Goal: Find contact information: Obtain details needed to contact an individual or organization

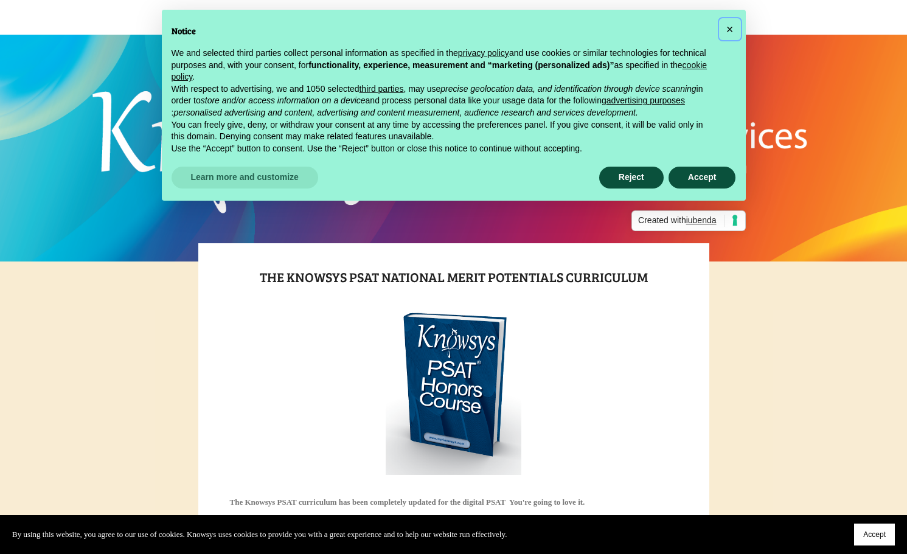
click at [731, 26] on span "×" at bounding box center [730, 29] width 7 height 13
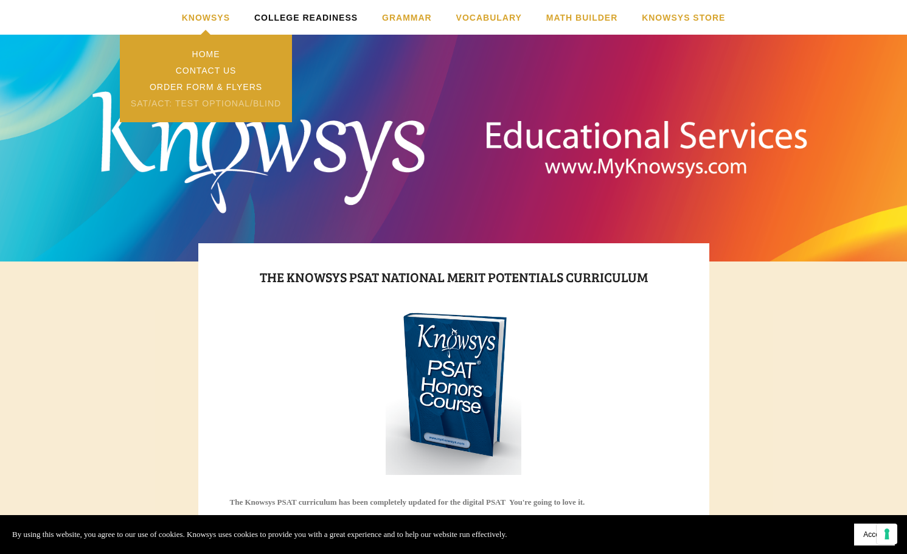
click at [203, 100] on link "SAT/ACT: Test Optional/Blind" at bounding box center [206, 103] width 172 height 16
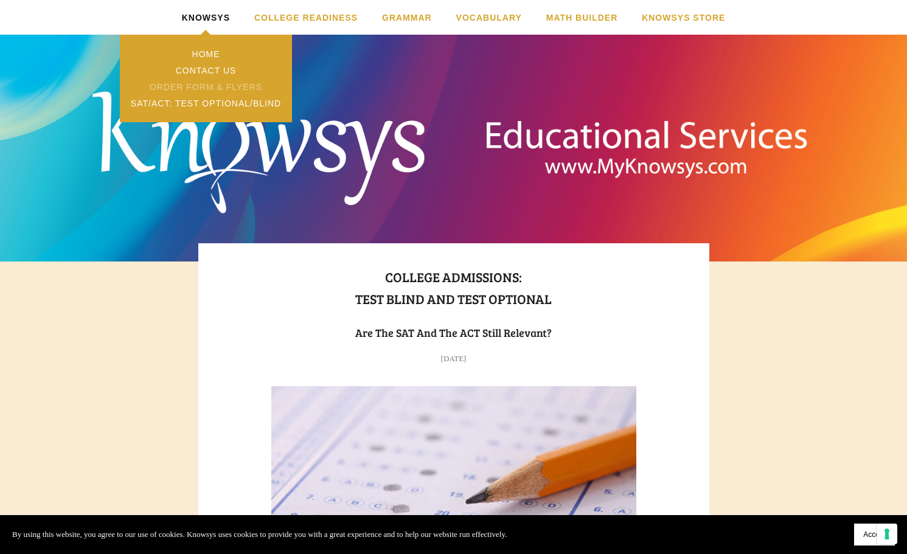
click at [212, 86] on link "Order Form & Flyers" at bounding box center [206, 86] width 172 height 16
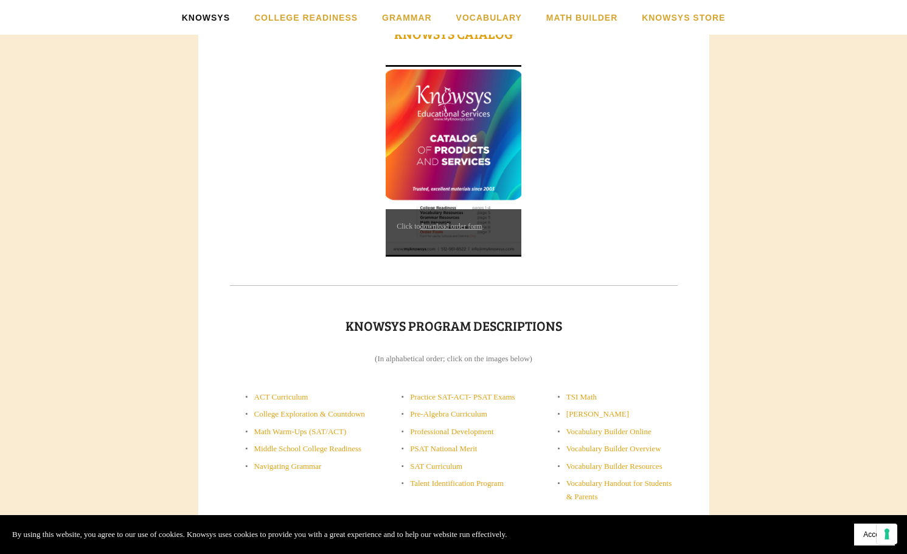
scroll to position [365, 0]
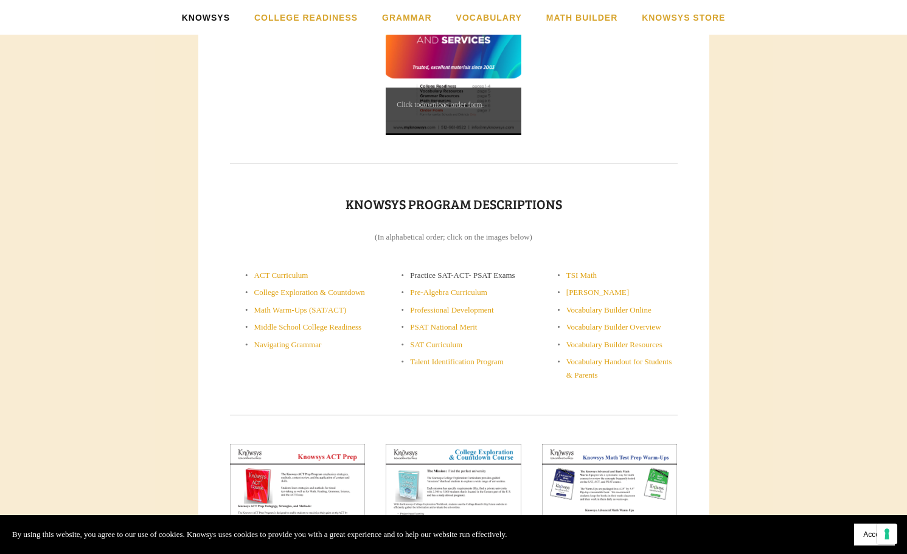
click at [457, 275] on link "Practice SAT-ACT- PSAT Exams" at bounding box center [462, 275] width 105 height 9
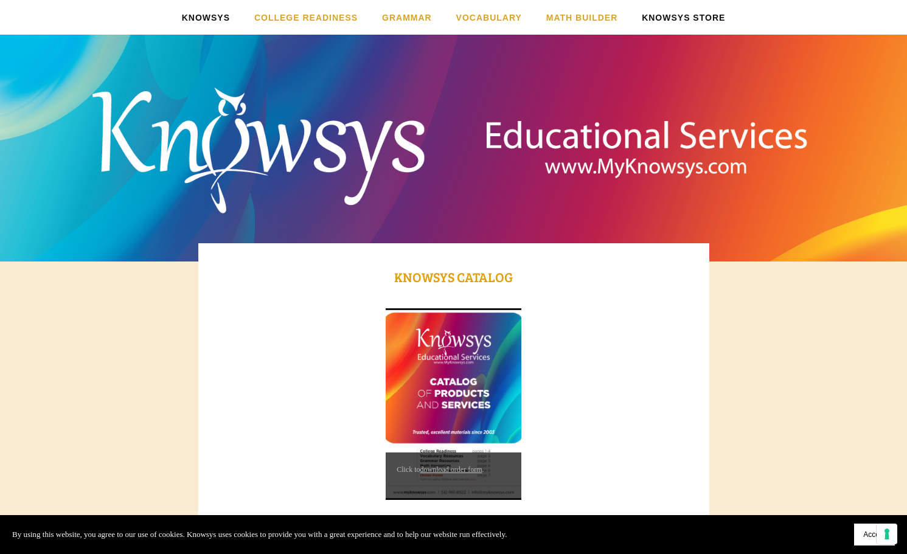
click at [671, 20] on link "Knowsys Store" at bounding box center [683, 17] width 83 height 35
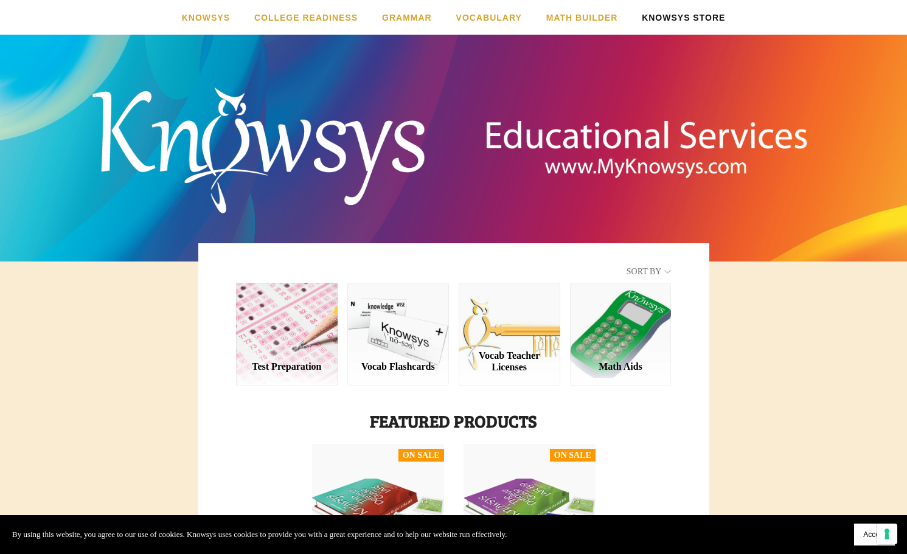
click at [539, 332] on div "Vocab Teacher Licenses" at bounding box center [510, 334] width 102 height 102
click at [267, 332] on div "Test Preparation" at bounding box center [287, 334] width 102 height 102
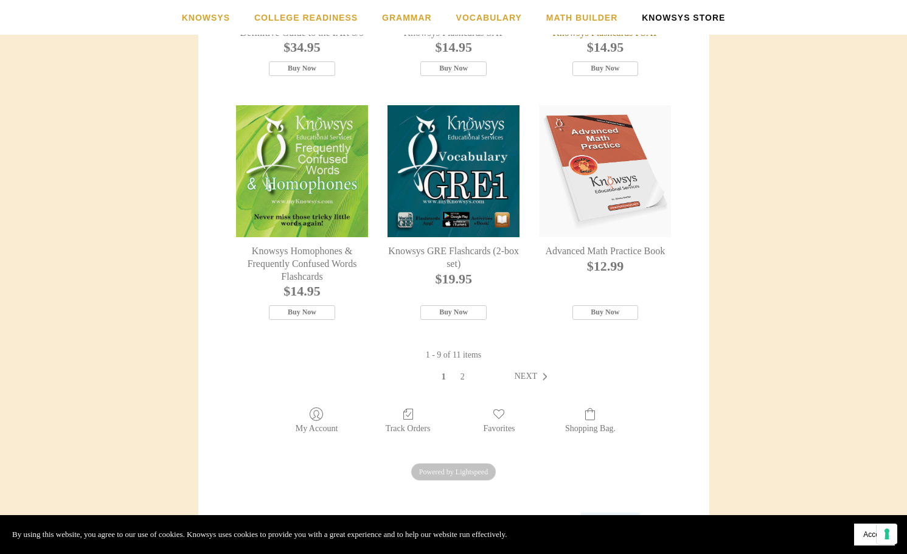
scroll to position [730, 0]
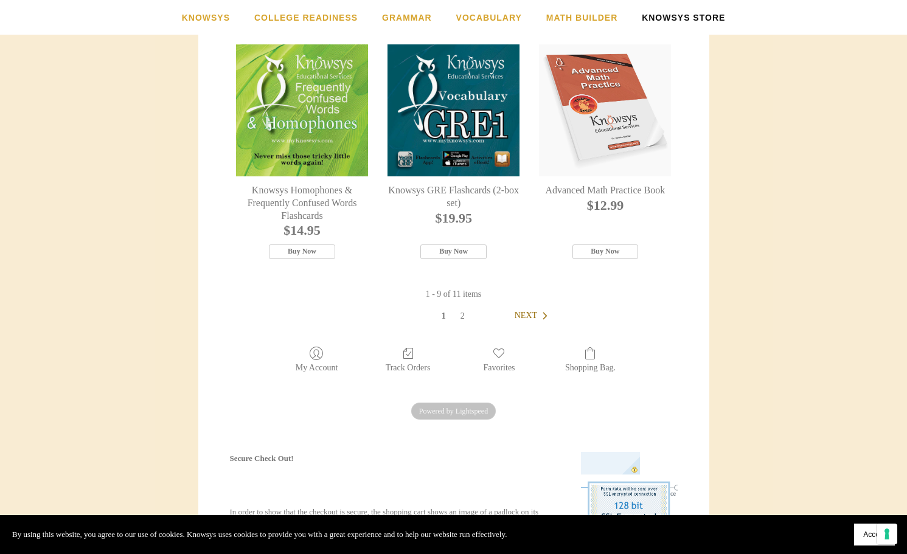
click at [521, 320] on span "Next" at bounding box center [526, 315] width 23 height 9
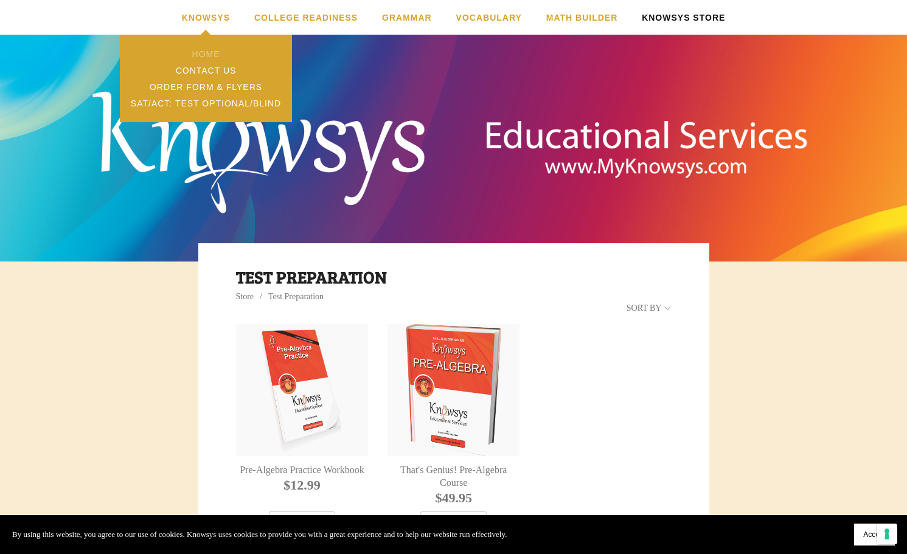
click at [204, 51] on link "Home" at bounding box center [206, 54] width 172 height 16
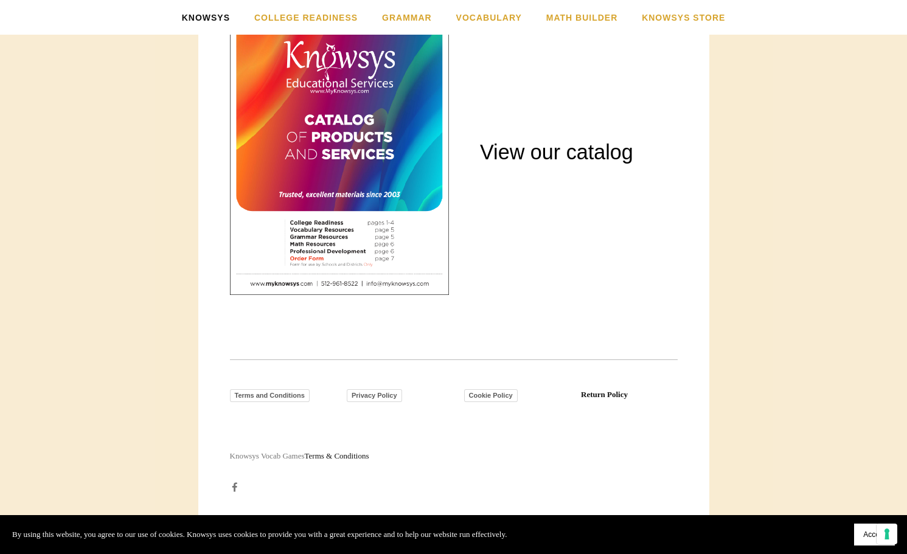
scroll to position [1514, 0]
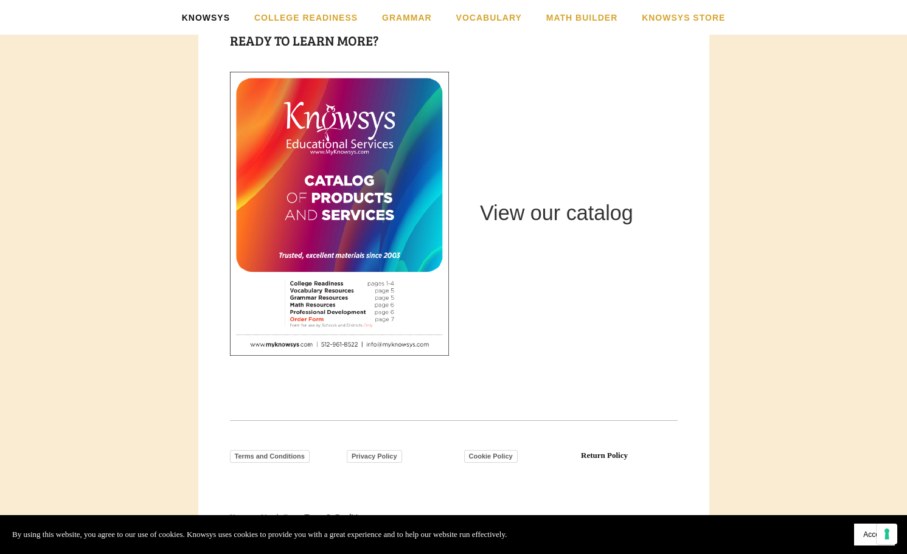
click at [543, 217] on link "View our catalog" at bounding box center [556, 212] width 153 height 23
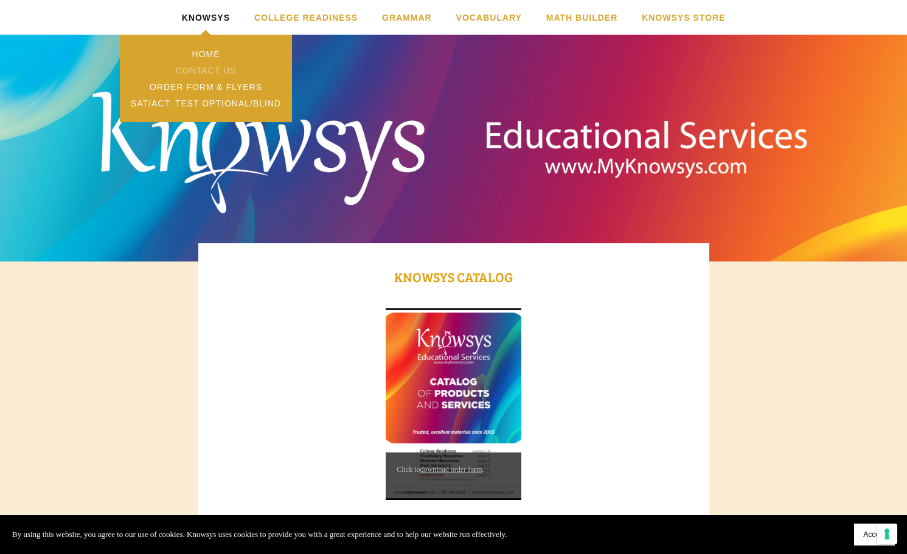
click at [224, 72] on link "Contact Us" at bounding box center [206, 70] width 172 height 16
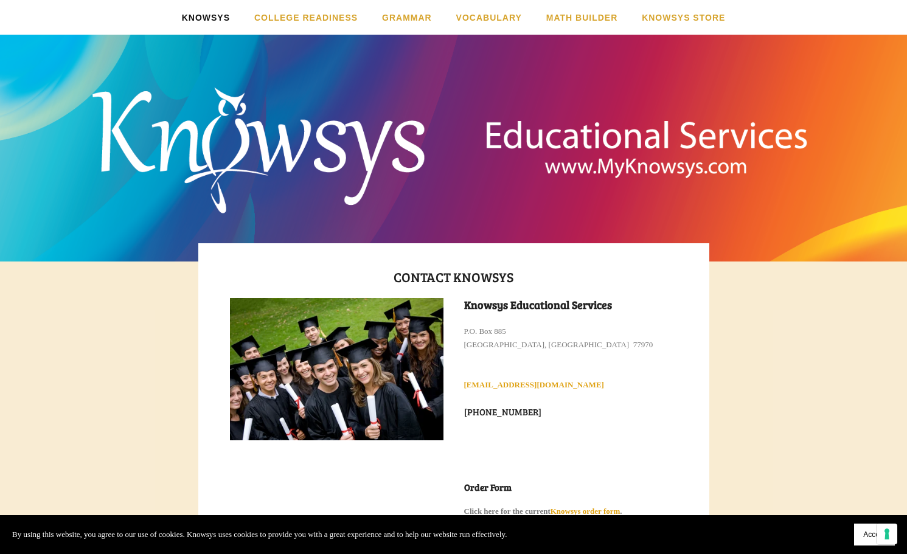
scroll to position [122, 0]
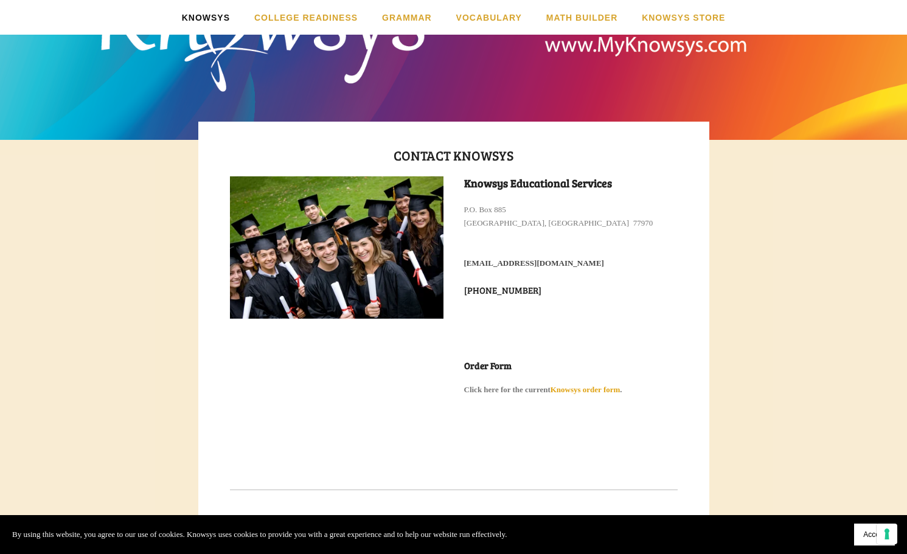
click at [543, 262] on strong "[EMAIL_ADDRESS][DOMAIN_NAME]" at bounding box center [534, 263] width 140 height 9
click at [836, 217] on body "By using this website, you agree to our use of cookies. Knowsys uses cookies to…" at bounding box center [453, 281] width 907 height 806
click at [553, 263] on strong "[EMAIL_ADDRESS][DOMAIN_NAME]" at bounding box center [534, 263] width 140 height 9
click at [738, 340] on body "By using this website, you agree to our use of cookies. Knowsys uses cookies to…" at bounding box center [453, 281] width 907 height 806
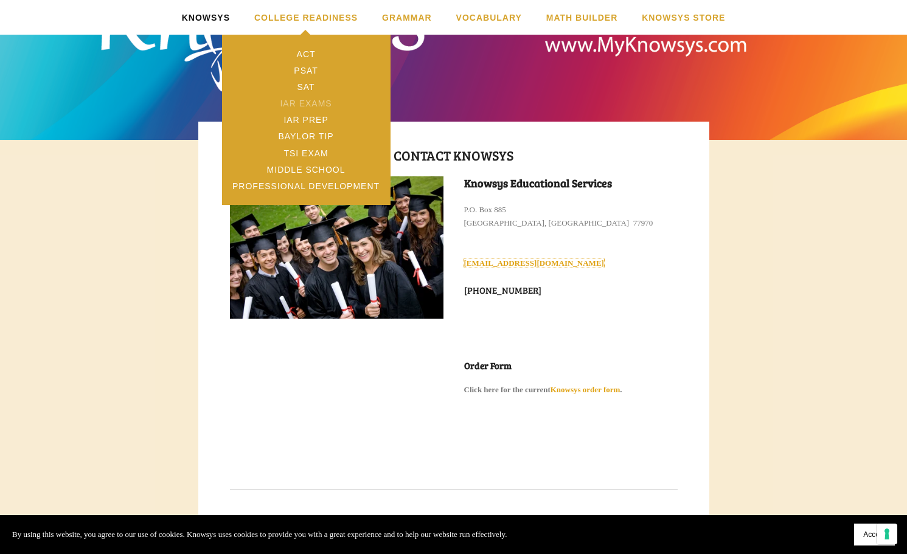
scroll to position [0, 0]
